Goal: Complete application form

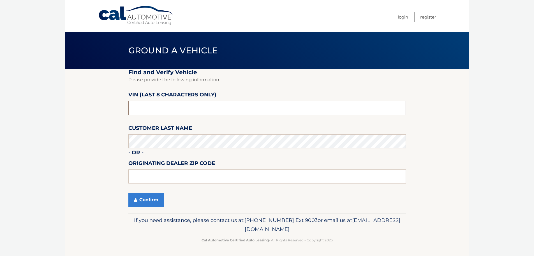
click at [164, 108] on input "text" at bounding box center [267, 108] width 278 height 14
type input "NN245278"
click at [160, 199] on button "Confirm" at bounding box center [146, 199] width 36 height 14
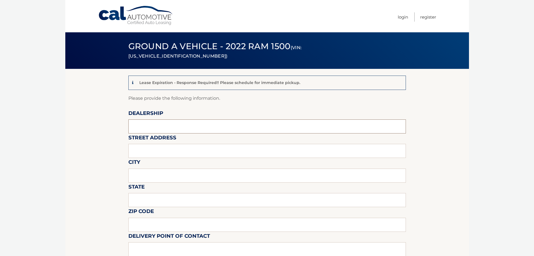
click at [165, 123] on input "text" at bounding box center [267, 126] width 278 height 14
type input "EMPIRE CHEVROLET OF HUNTINGTON"
click at [262, 148] on input "text" at bounding box center [267, 151] width 278 height 14
type input "1072 E JERICHO TPKE"
type input "HUNTINGTON"
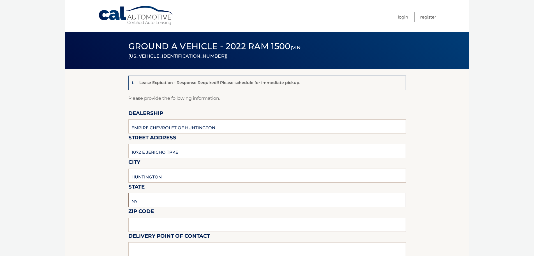
type input "NY"
type input "11743"
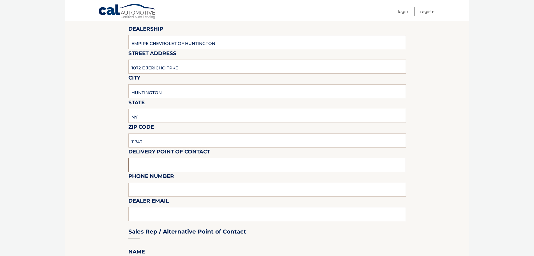
scroll to position [84, 0]
type input "CELINA"
type input "2137181143"
type input "[EMAIL_ADDRESS][DOMAIN_NAME]"
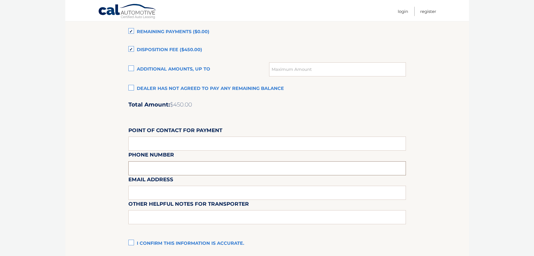
scroll to position [395, 0]
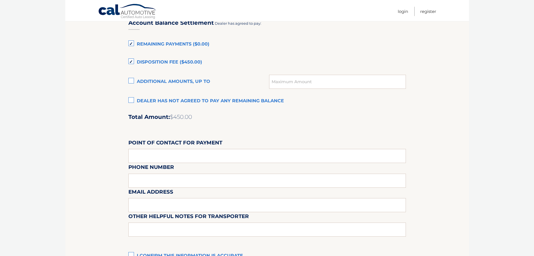
click at [137, 61] on label "Disposition Fee ($450.00)" at bounding box center [267, 62] width 278 height 11
click at [0, 0] on input "Disposition Fee ($450.00)" at bounding box center [0, 0] width 0 height 0
click at [134, 43] on label "Remaining Payments ($0.00)" at bounding box center [267, 44] width 278 height 11
click at [0, 0] on input "Remaining Payments ($0.00)" at bounding box center [0, 0] width 0 height 0
click at [195, 156] on input "text" at bounding box center [267, 156] width 278 height 14
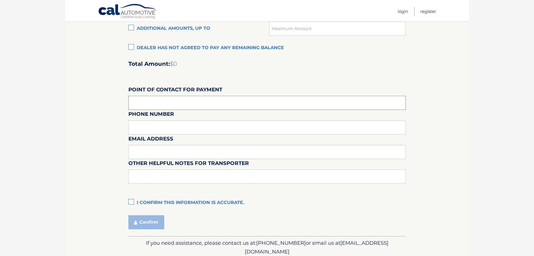
scroll to position [451, 0]
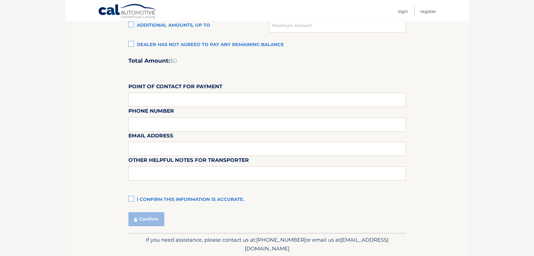
click at [130, 202] on label "I confirm this information is accurate." at bounding box center [267, 199] width 278 height 11
click at [0, 0] on input "I confirm this information is accurate." at bounding box center [0, 0] width 0 height 0
click at [141, 215] on button "Confirm" at bounding box center [146, 219] width 36 height 14
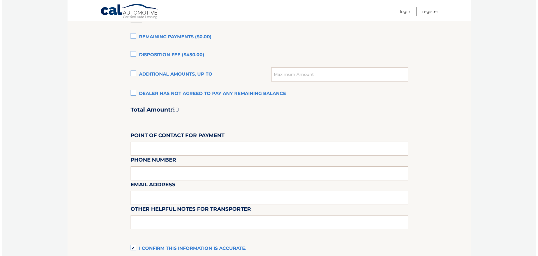
scroll to position [395, 0]
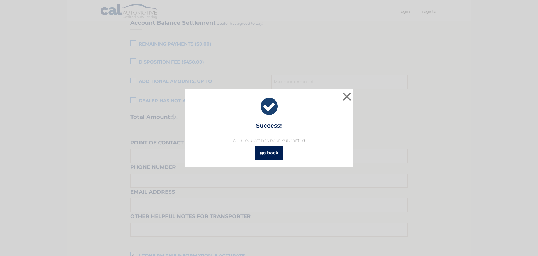
click at [272, 153] on link "go back" at bounding box center [269, 152] width 27 height 13
